Goal: Task Accomplishment & Management: Complete application form

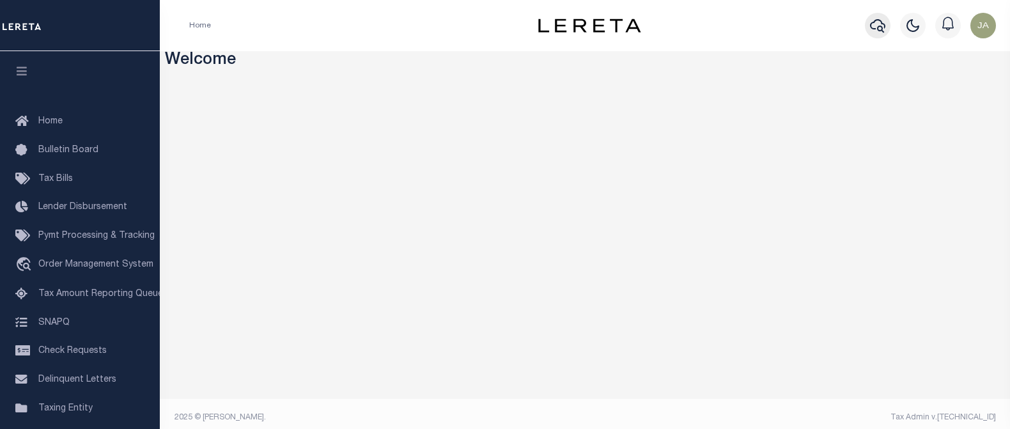
click at [873, 26] on icon "button" at bounding box center [877, 25] width 15 height 15
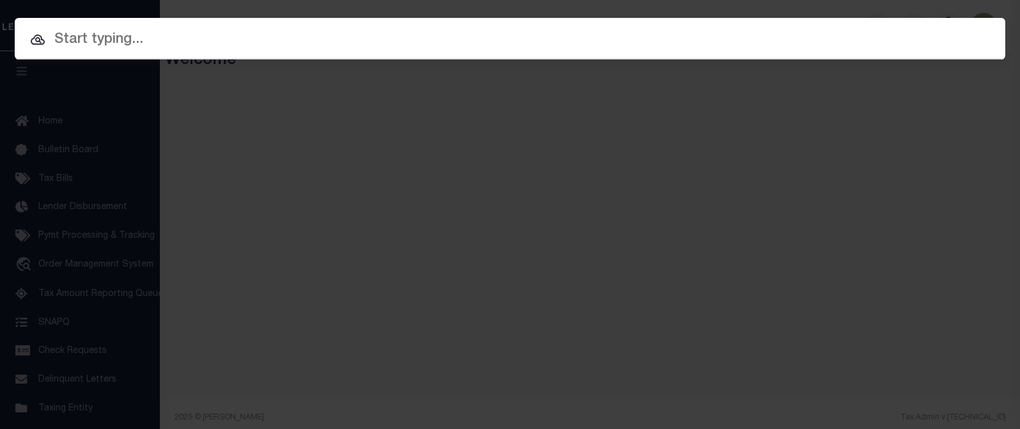
click at [115, 39] on input "text" at bounding box center [510, 40] width 990 height 22
click at [75, 36] on input "text" at bounding box center [510, 40] width 990 height 22
paste input "A0191178"
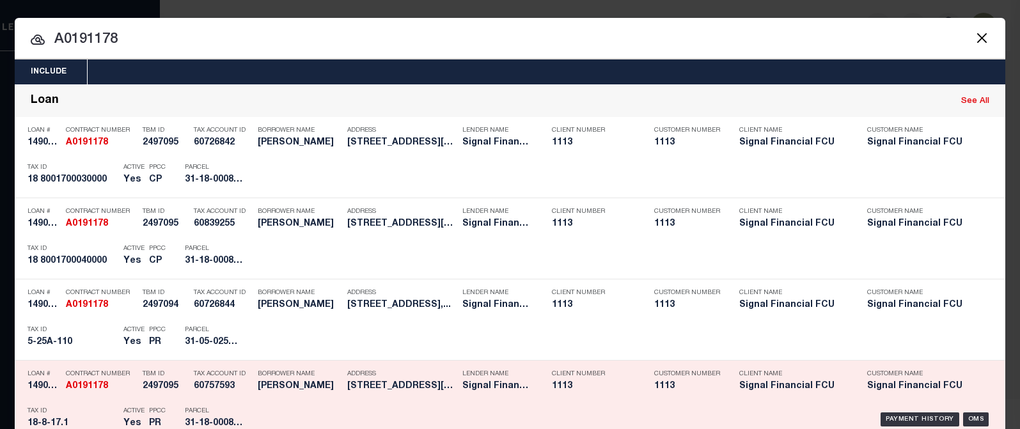
type input "A0191178"
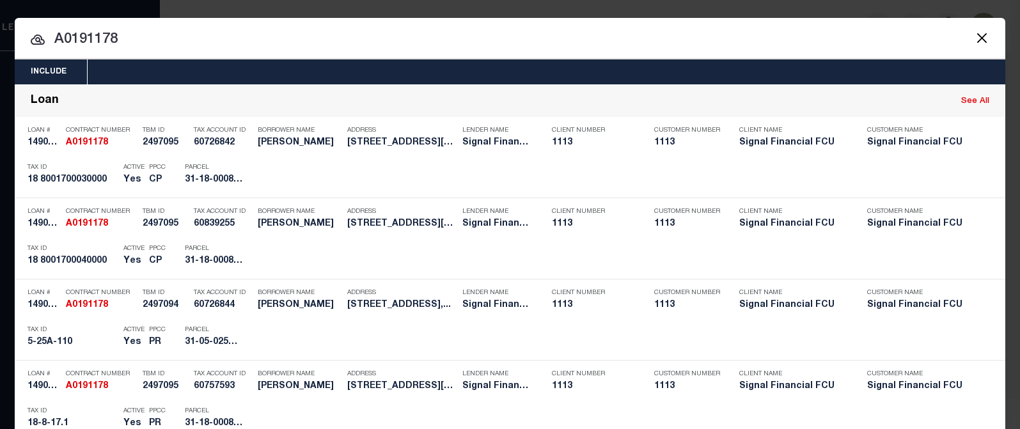
click at [193, 12] on div "Include Loans TBM Customers Borrowers Payments (Lender Non-Disb) Payments (Lend…" at bounding box center [510, 214] width 1020 height 429
click at [739, 10] on div "Include Loans TBM Customers Borrowers Payments (Lender Non-Disb) Payments (Lend…" at bounding box center [510, 214] width 1020 height 429
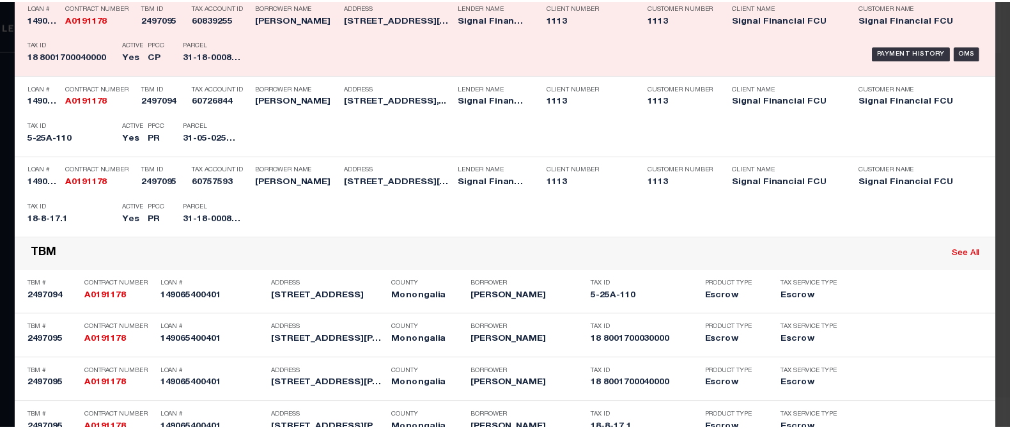
scroll to position [256, 0]
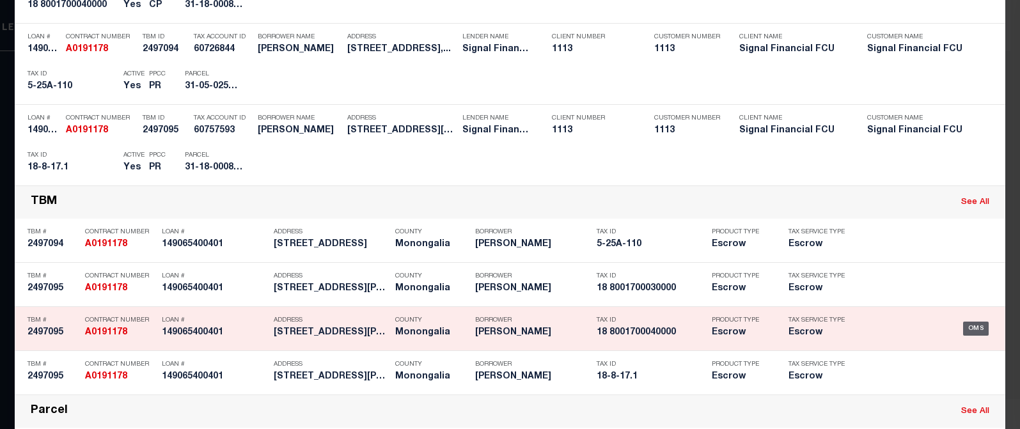
click at [970, 329] on div "OMS" at bounding box center [976, 329] width 26 height 14
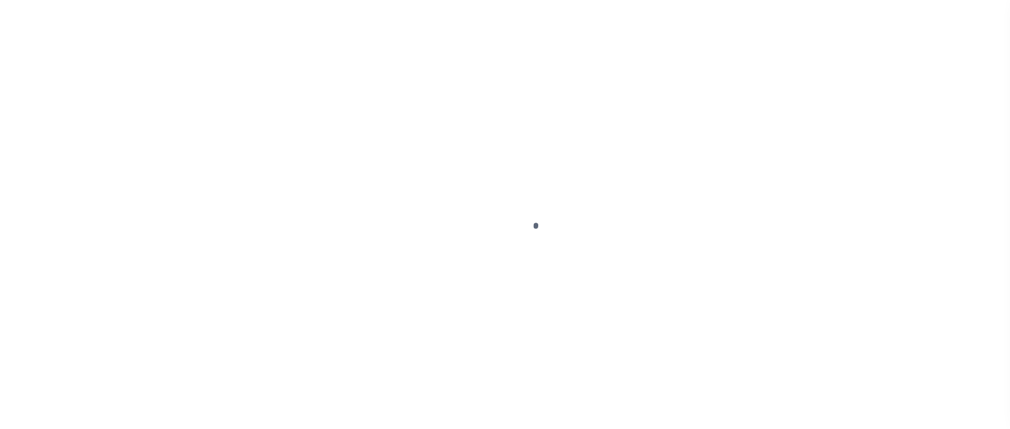
type input "149065400401"
type input "[PERSON_NAME]"
select select
type input "[STREET_ADDRESS][PERSON_NAME]"
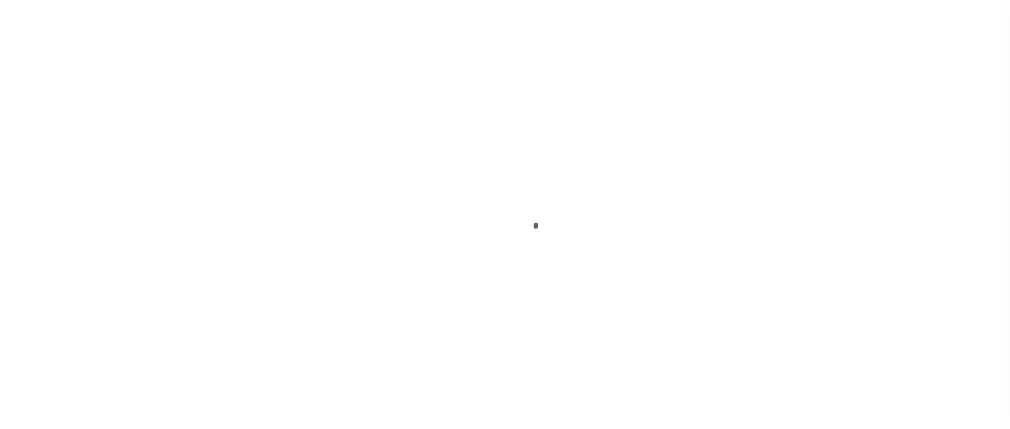
type input "[GEOGRAPHIC_DATA]"
select select "10"
select select "Escrow"
select select "2139"
type input "[STREET_ADDRESS][PERSON_NAME]"
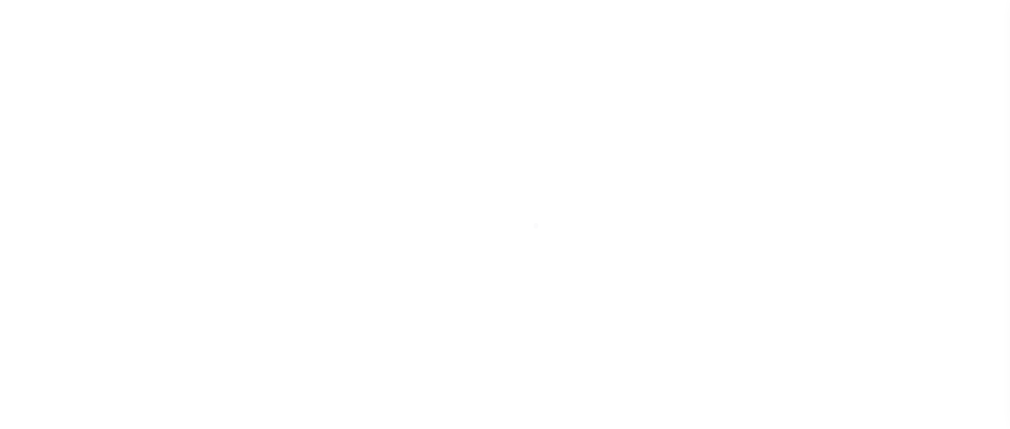
type input "DISTRICT UNION MAP 8 PARCEL 17.3"
type input "[GEOGRAPHIC_DATA], WV 26508"
type input "0402"
type input "WV"
select select
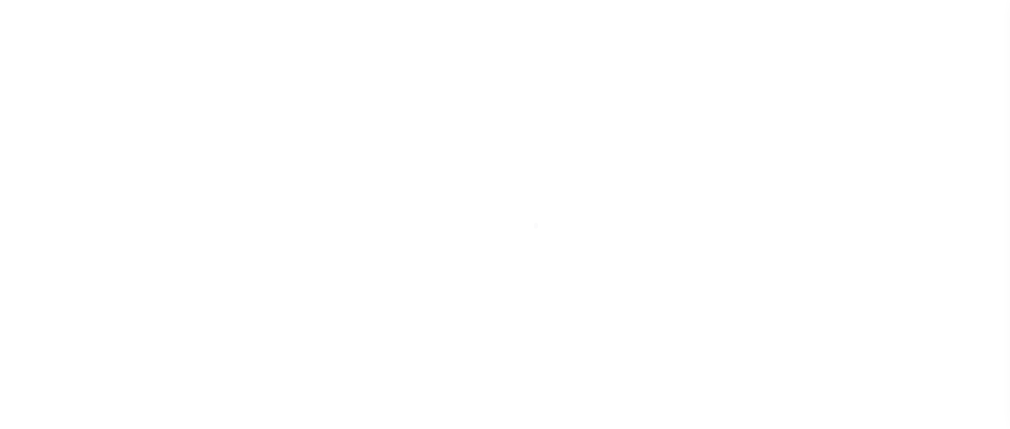
type textarea "DISTRICT UNION MAP 8 PARCEL 17.3"
select select
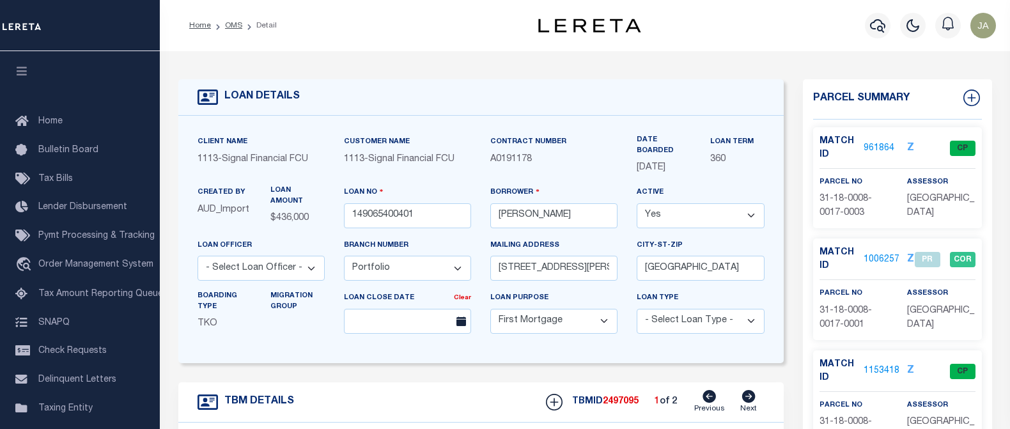
click at [871, 145] on link "961864" at bounding box center [879, 148] width 31 height 13
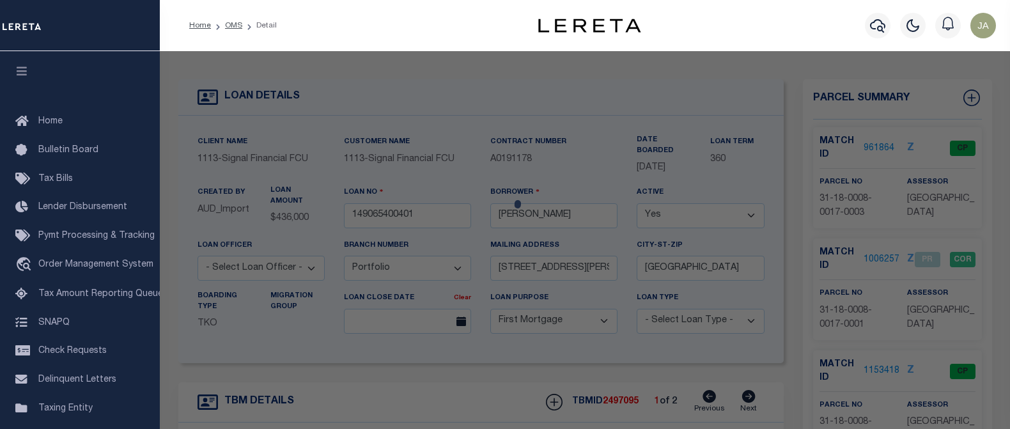
checkbox input "false"
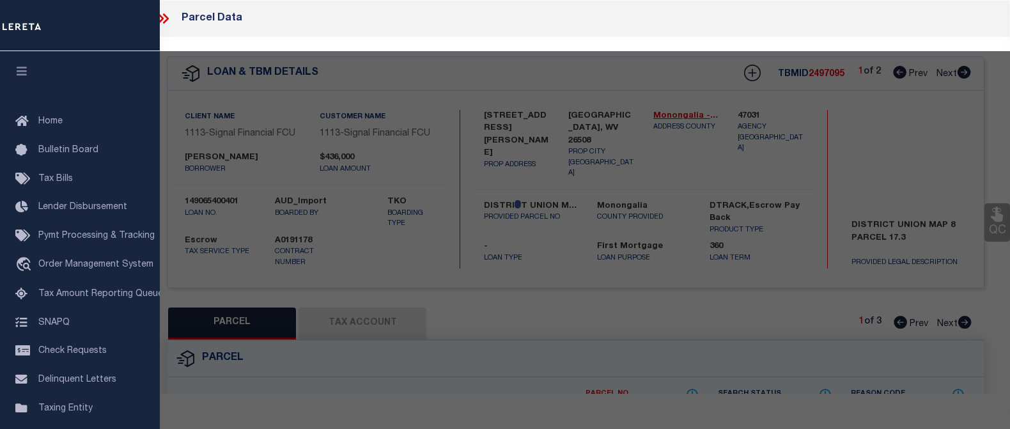
select select "CP"
type input "[PERSON_NAME],[PERSON_NAME] & [PERSON_NAME],[PERSON_NAME]"
select select "AGF"
select select "ADD"
type input "[STREET_ADDRESS][PERSON_NAME]"
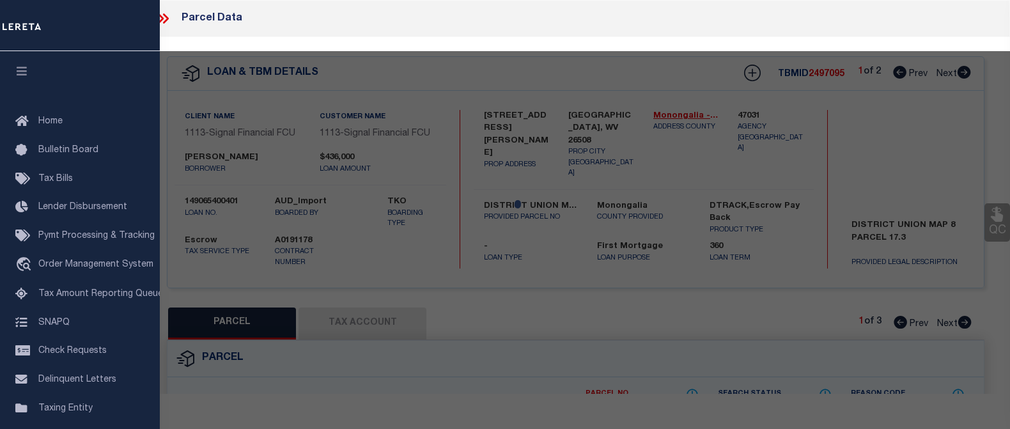
type input "[GEOGRAPHIC_DATA] WV 26508"
type textarea "PT PARCEL NO 1 1.60 AC CHEAT RIVER"
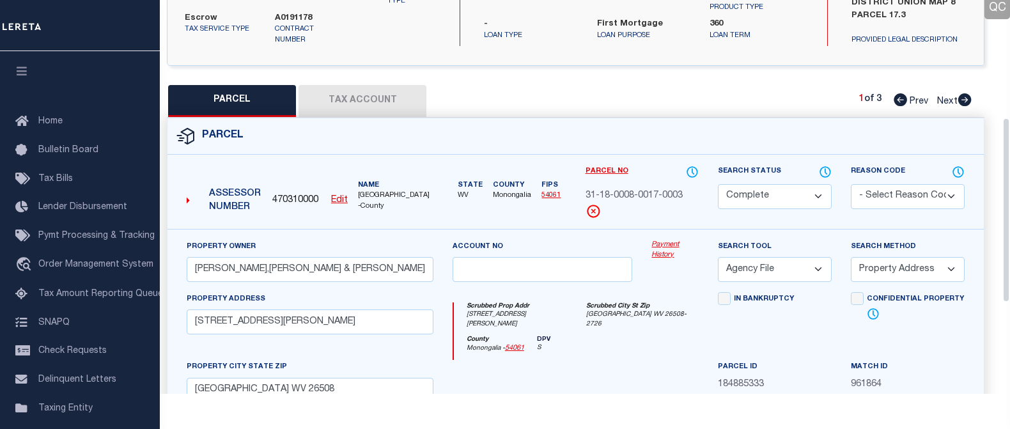
scroll to position [192, 0]
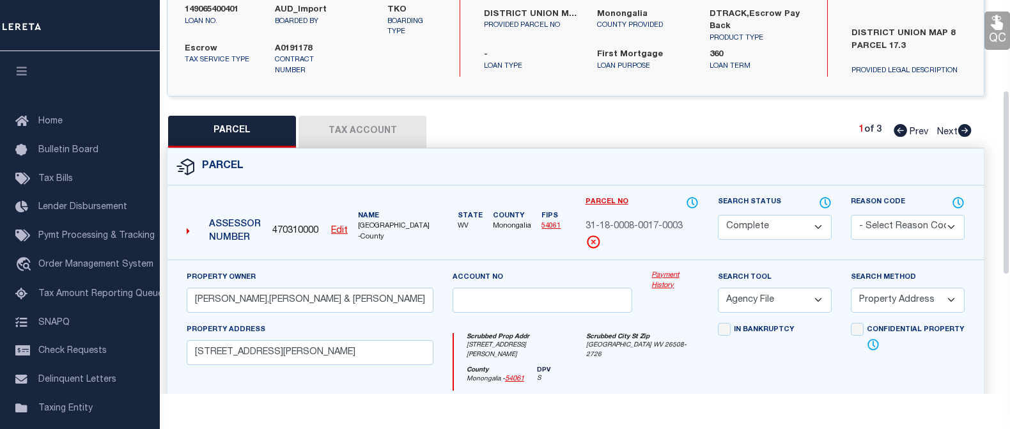
click at [382, 133] on button "Tax Account" at bounding box center [363, 132] width 128 height 32
select select "100"
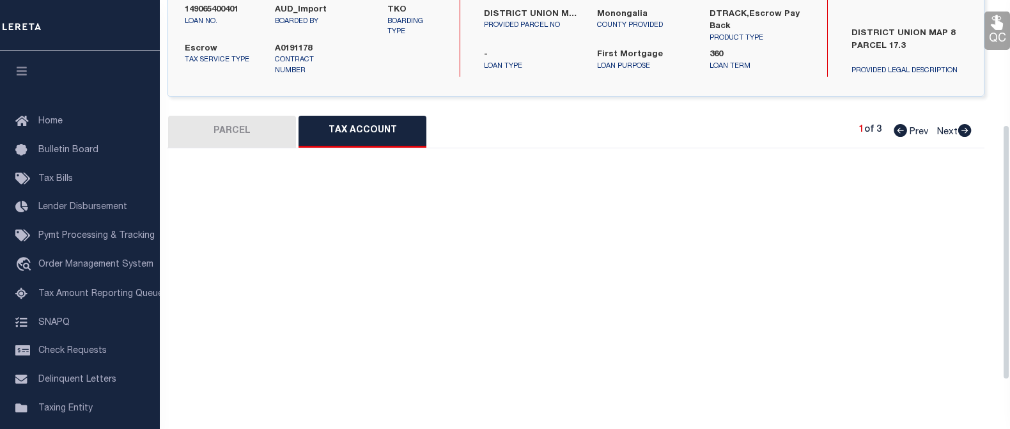
select select "100"
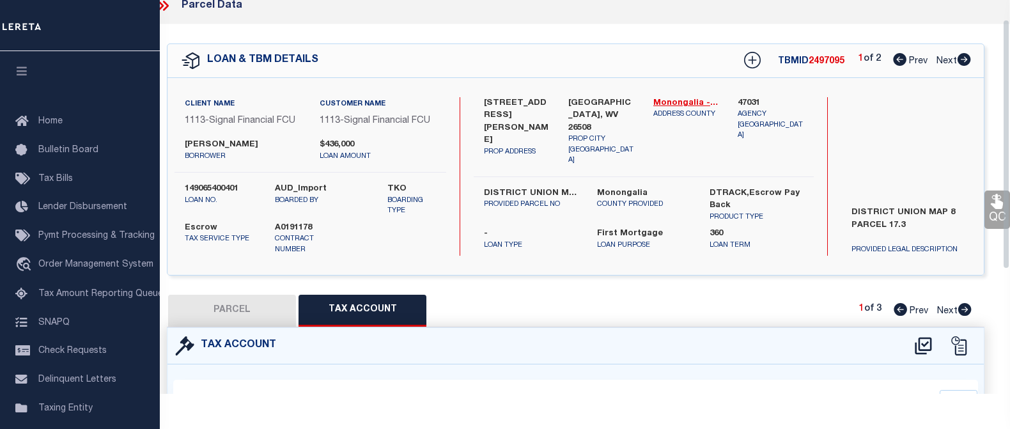
scroll to position [0, 0]
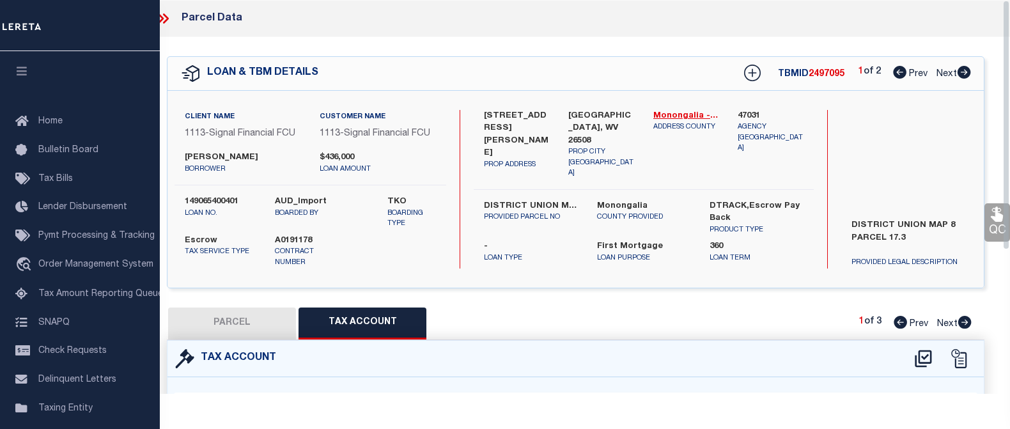
click at [336, 30] on div "Parcel Data" at bounding box center [575, 18] width 869 height 37
click at [165, 17] on icon at bounding box center [163, 18] width 17 height 17
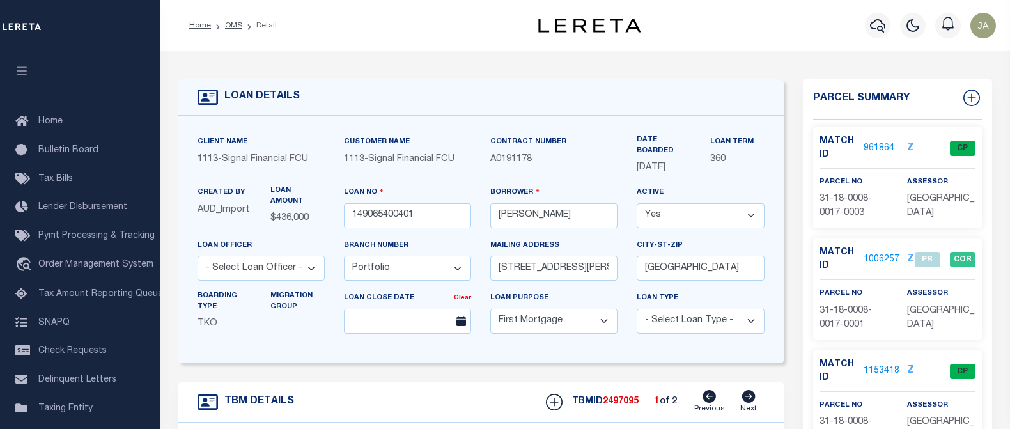
click at [414, 23] on div "Home OMS Detail" at bounding box center [350, 25] width 342 height 27
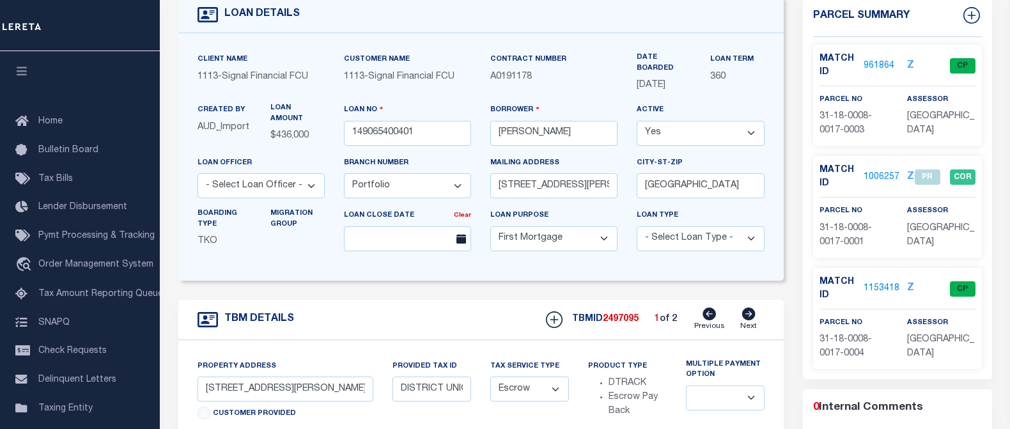
scroll to position [128, 0]
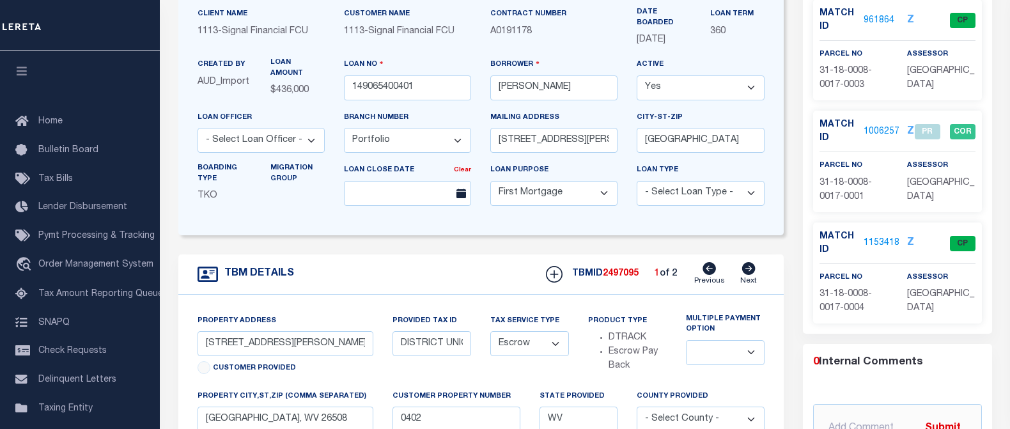
click at [398, 252] on form "LOAN DETAILS Client Name 1113 - Customer Name" at bounding box center [481, 309] width 606 height 717
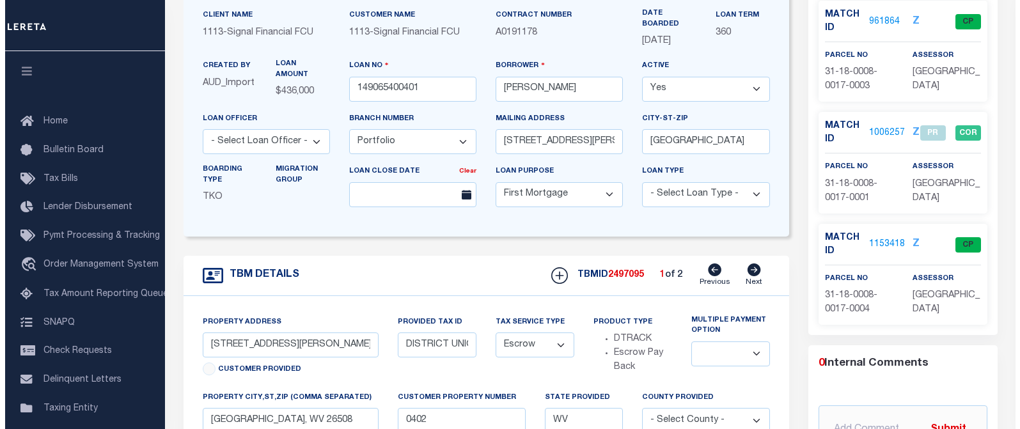
scroll to position [0, 0]
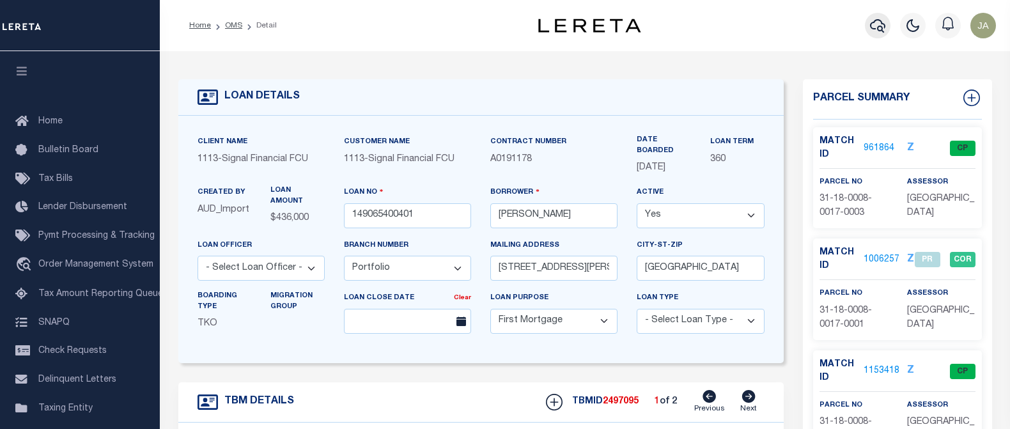
click at [881, 24] on icon "button" at bounding box center [877, 25] width 15 height 13
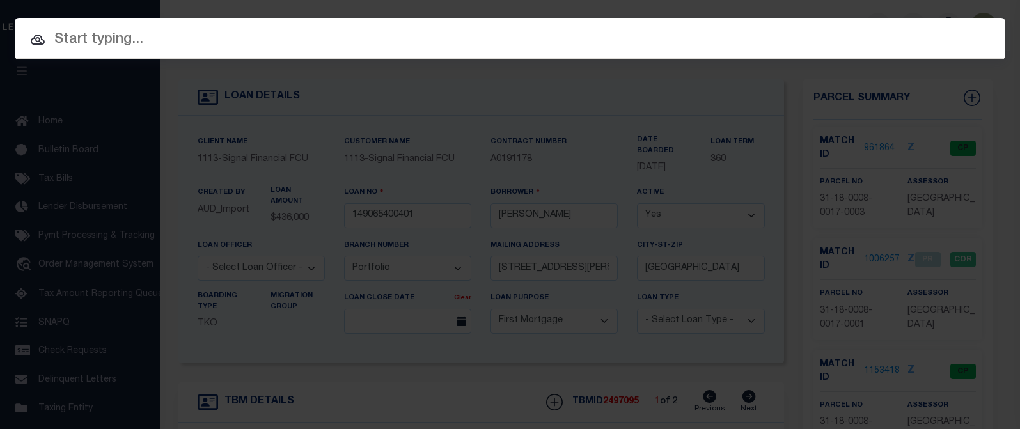
paste input "A0507815"
type input "A0507815"
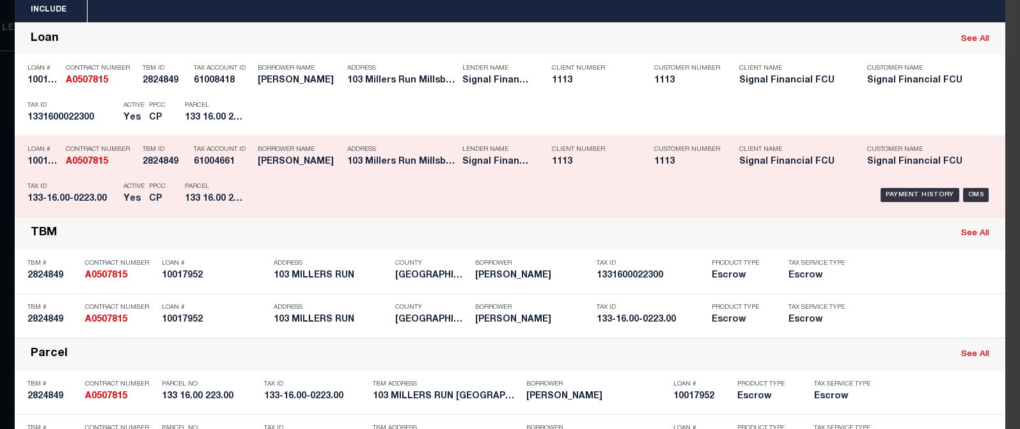
scroll to position [64, 0]
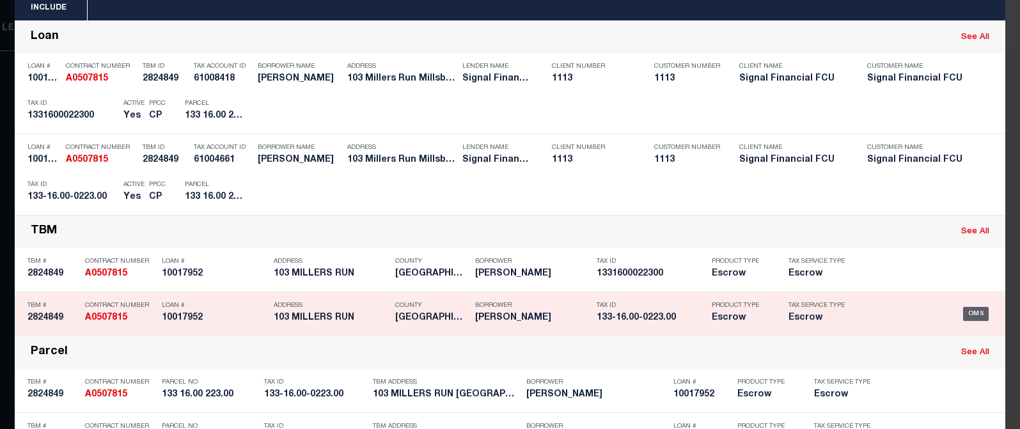
click at [966, 315] on div "OMS" at bounding box center [976, 314] width 26 height 14
type input "10017952"
type input "[PERSON_NAME]"
select select "2140"
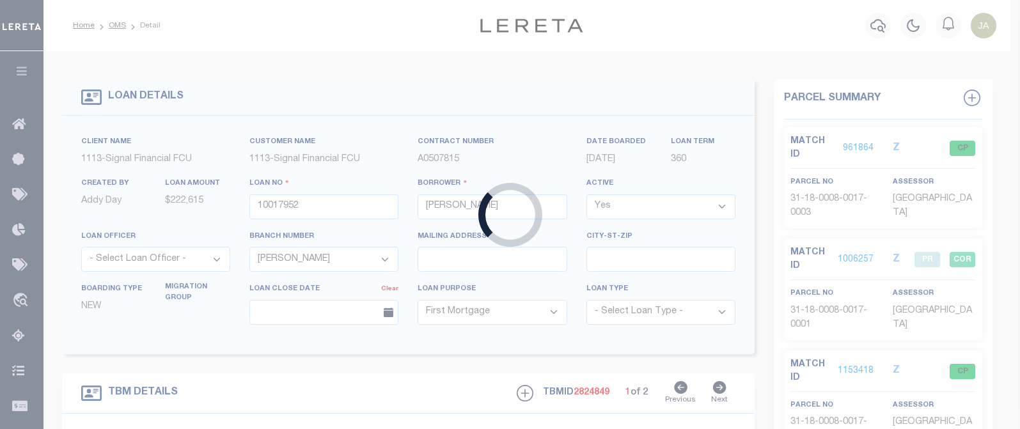
select select "2140"
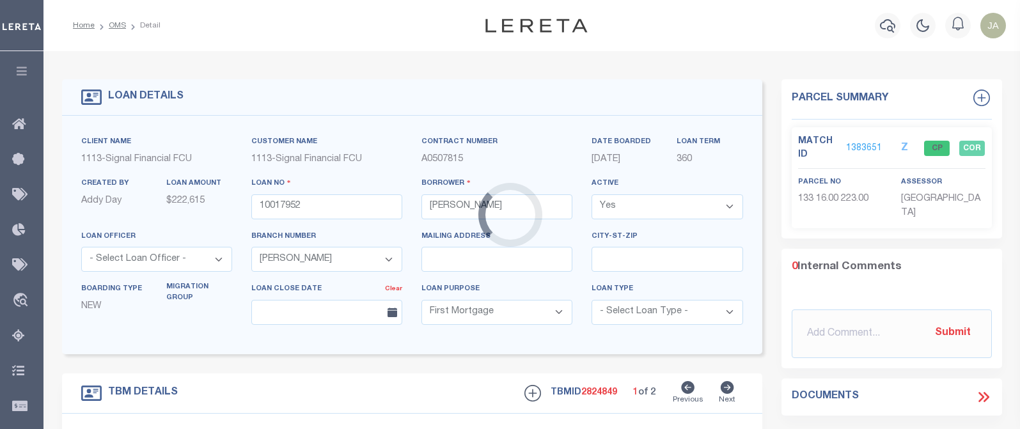
type input "103 Millers Run"
type input "1-33 16.00 223.00"
select select
type input "Millsboro DE 19966"
type input "10017952"
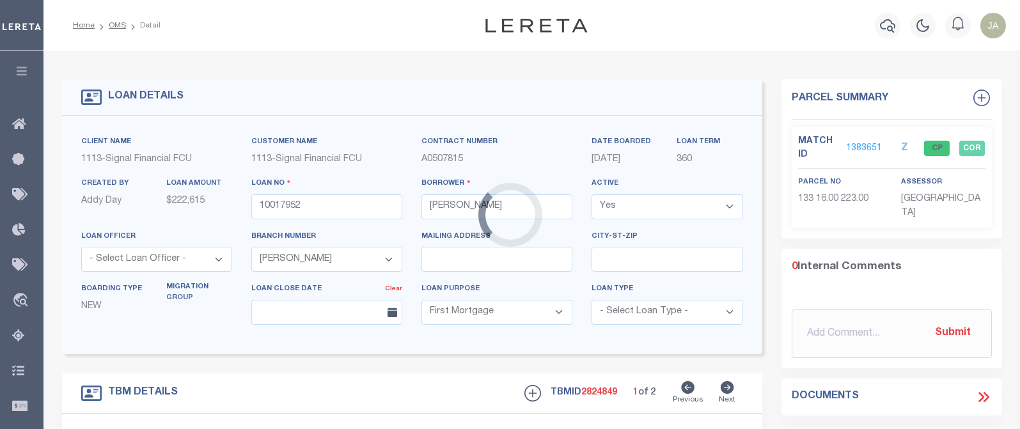
type input "DE"
select select "[GEOGRAPHIC_DATA]"
type textarea "LOT 24, [GEOGRAPHIC_DATA]"
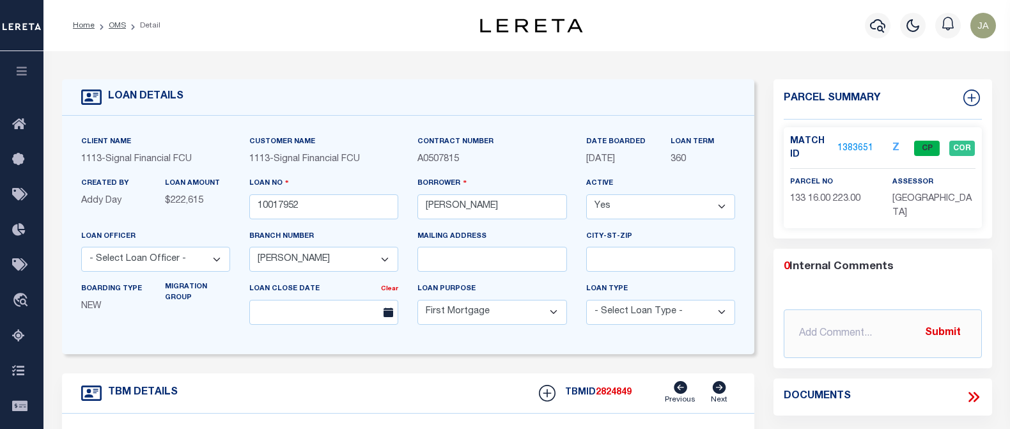
click at [845, 148] on link "1383651" at bounding box center [856, 148] width 36 height 13
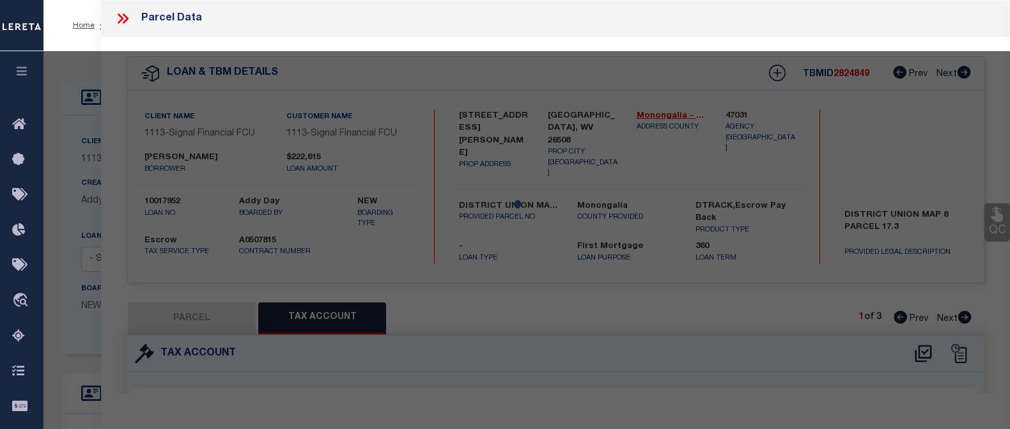
select select "AS"
select select
checkbox input "false"
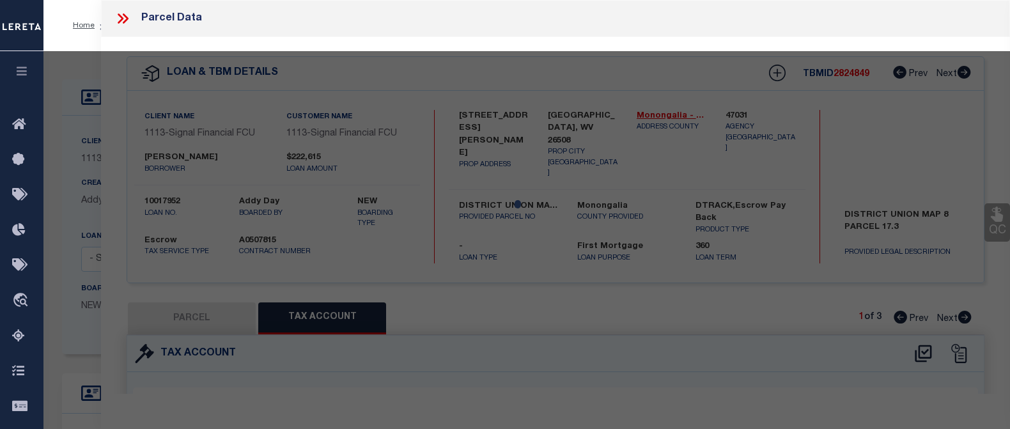
select select "CP"
type input "[PERSON_NAME] [PERSON_NAME]"
select select "AGF"
select select "ADD"
type input "103 Millers Run"
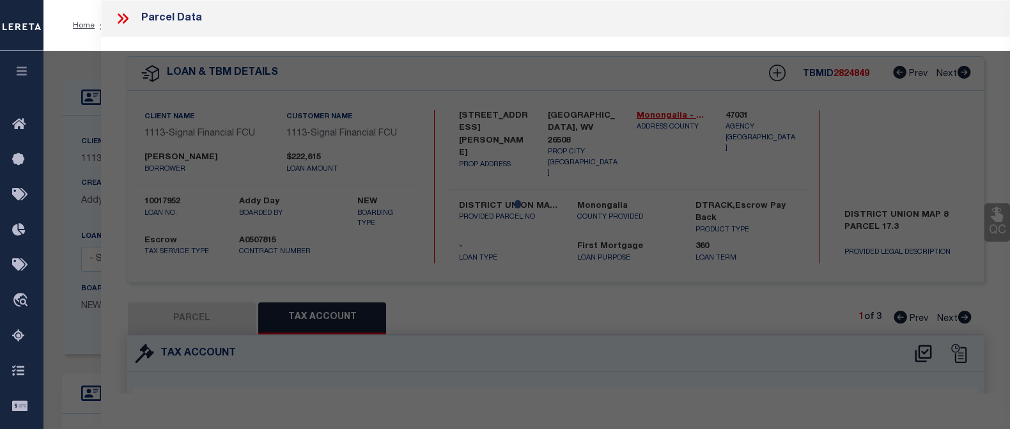
checkbox input "false"
type input "MILLSBORO DE 19966"
type textarea "MILL LANDING LOT 24"
type textarea "09/29/20025pk Millsboro Town activate to process payment. Millsboro Town not ne…"
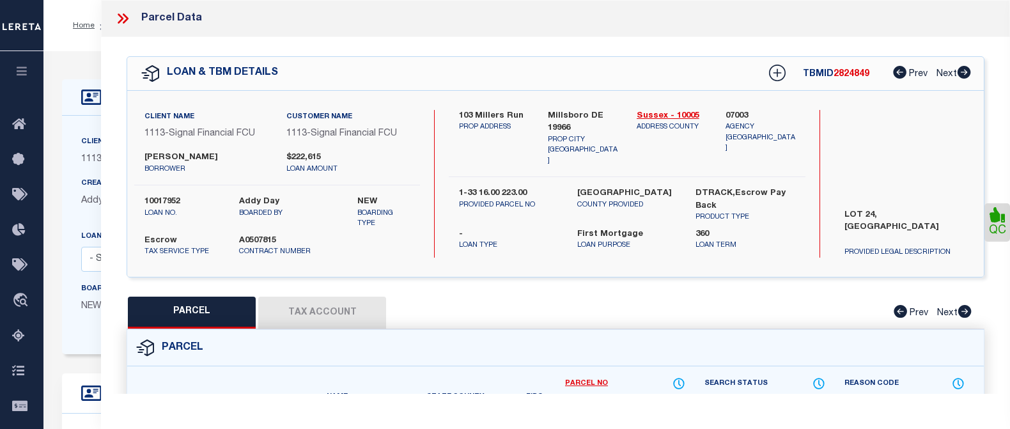
click at [354, 307] on button "Tax Account" at bounding box center [322, 313] width 128 height 32
select select "100"
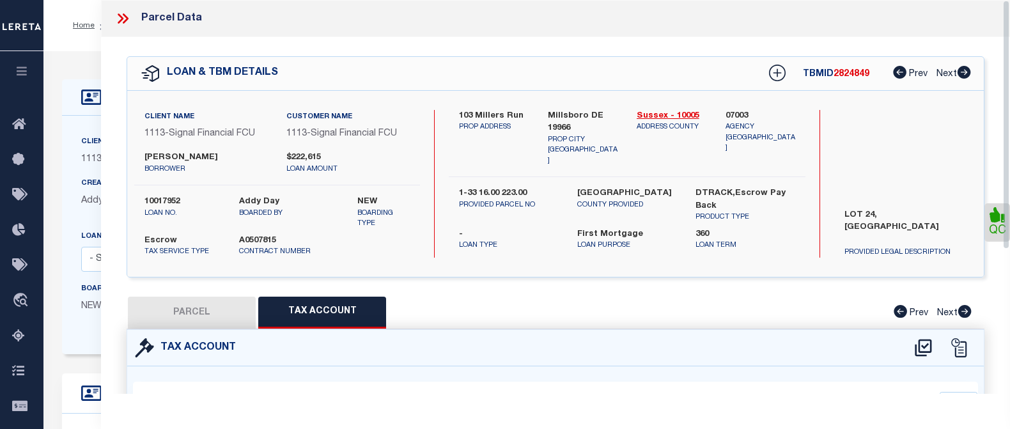
click at [121, 19] on icon at bounding box center [122, 18] width 17 height 17
